Goal: Task Accomplishment & Management: Use online tool/utility

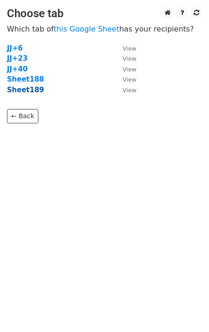
click at [28, 93] on strong "Sheet189" at bounding box center [25, 90] width 37 height 8
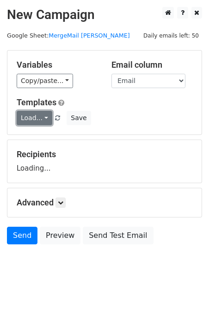
click at [34, 113] on link "Load..." at bounding box center [35, 118] width 36 height 14
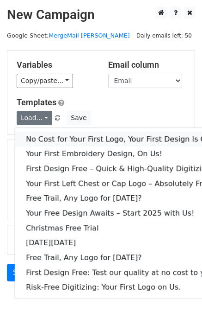
click at [50, 136] on link "No Cost for Your First Logo, Your First Design Is On Us!" at bounding box center [126, 139] width 222 height 15
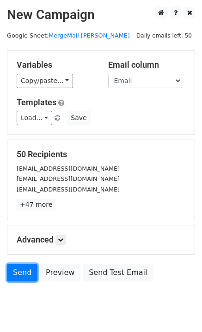
drag, startPoint x: 13, startPoint y: 275, endPoint x: 2, endPoint y: 282, distance: 13.4
click at [14, 274] on link "Send" at bounding box center [22, 273] width 31 height 18
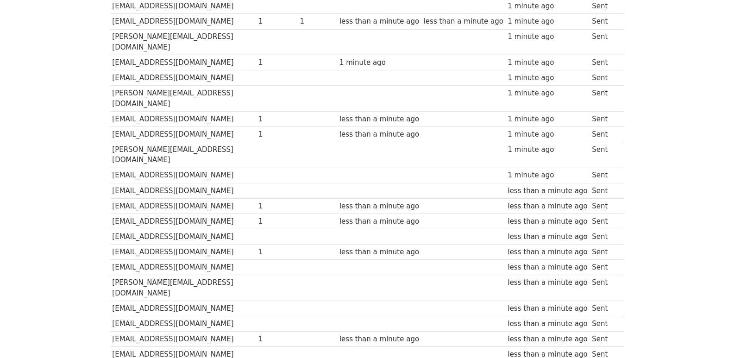
scroll to position [645, 0]
